Goal: Find specific page/section: Find specific page/section

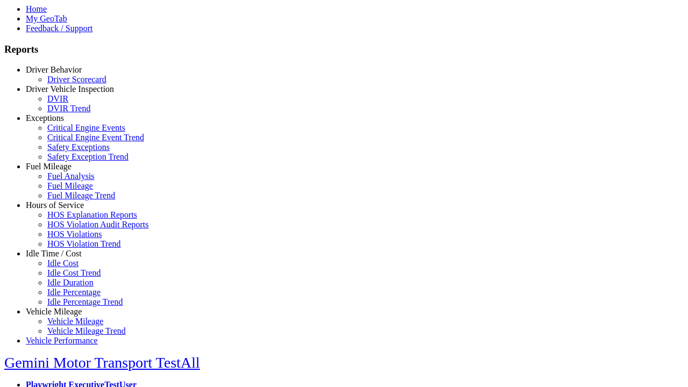
click at [62, 210] on link "Hours of Service" at bounding box center [55, 205] width 58 height 9
click at [70, 219] on link "HOS Explanation Reports" at bounding box center [92, 214] width 90 height 9
